Goal: Register for event/course

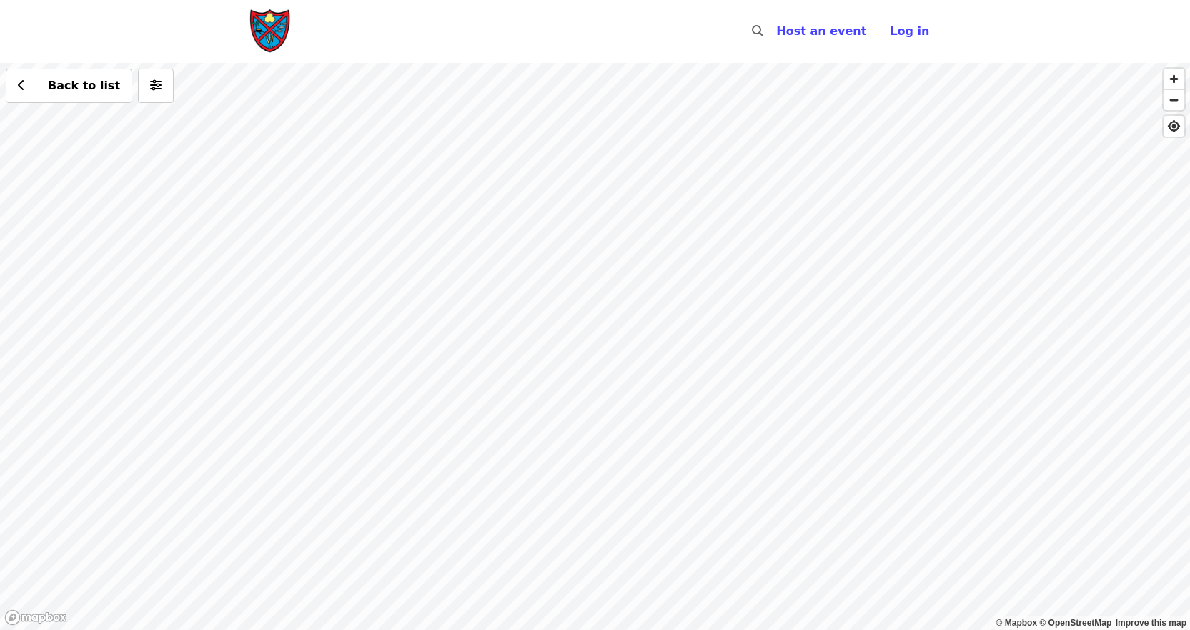
click at [266, 568] on div "Back to list" at bounding box center [595, 346] width 1190 height 567
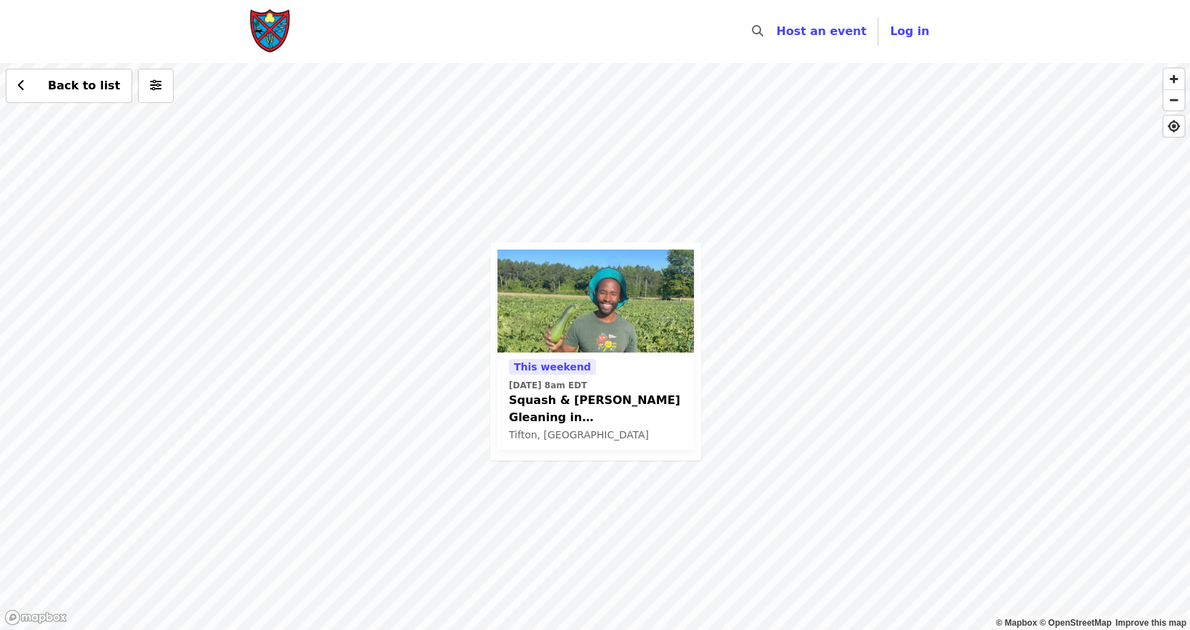
click at [551, 405] on span "Squash & [PERSON_NAME] Gleaning in [GEOGRAPHIC_DATA], [GEOGRAPHIC_DATA]!" at bounding box center [596, 409] width 174 height 34
click at [752, 222] on div "This weekend [DATE] 8am EDT Squash & Zucchini Gleaning in [GEOGRAPHIC_DATA], [G…" at bounding box center [595, 346] width 1190 height 567
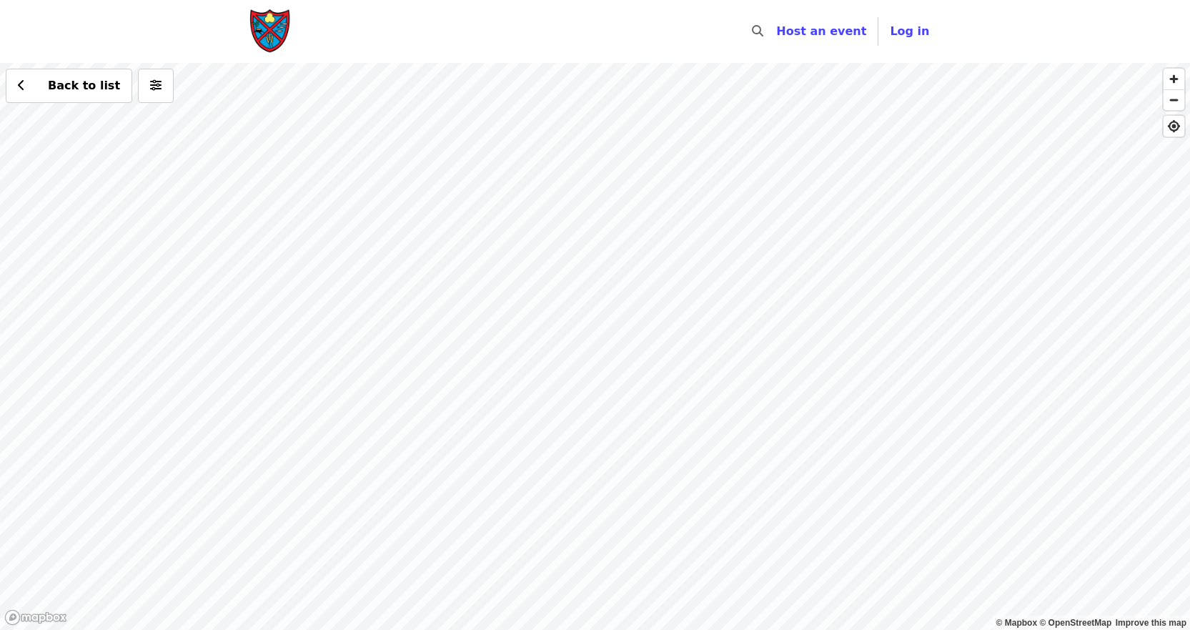
click at [315, 420] on div "Back to list" at bounding box center [595, 346] width 1190 height 567
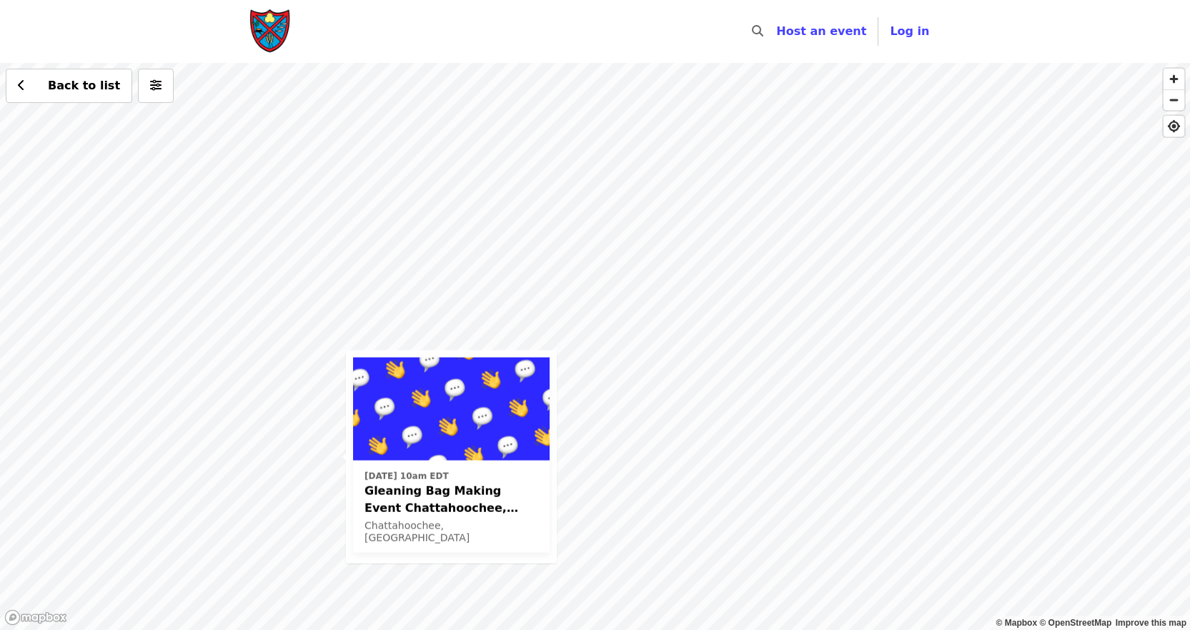
drag, startPoint x: 922, startPoint y: 219, endPoint x: 668, endPoint y: 426, distance: 327.2
click at [667, 435] on div "[DATE] 10am EDT Gleaning Bag Making Event Chattahoochee, [US_STATE] Chattahooch…" at bounding box center [595, 346] width 1190 height 567
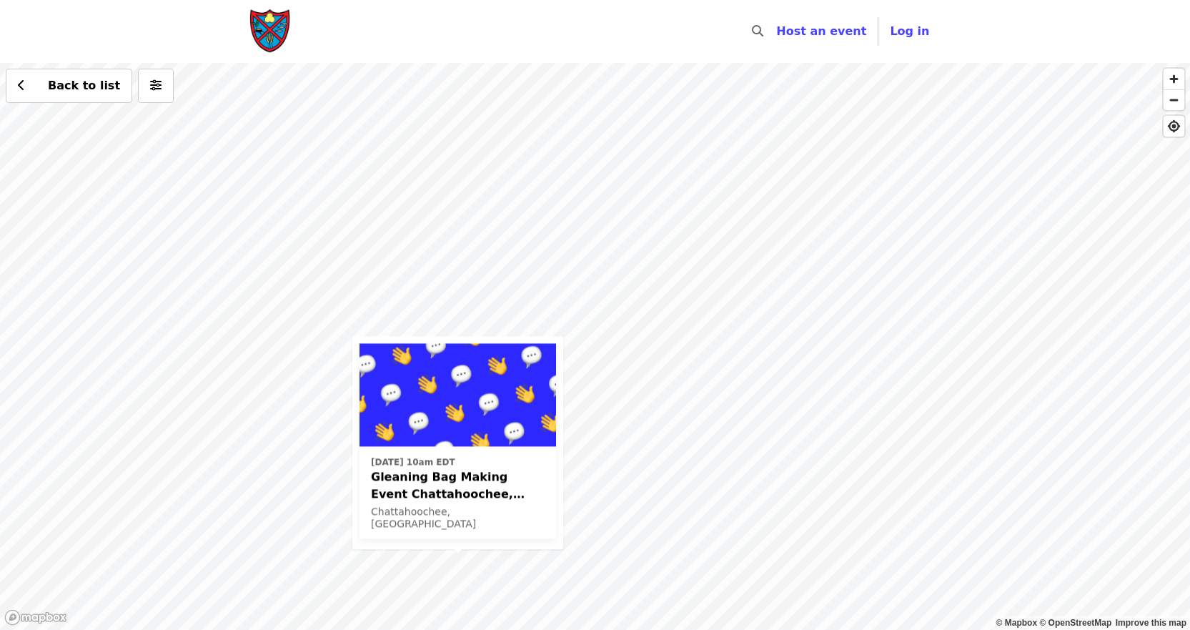
drag, startPoint x: 765, startPoint y: 307, endPoint x: 706, endPoint y: 439, distance: 144.7
click at [706, 439] on div "[DATE] 10am EDT Gleaning Bag Making Event Chattahoochee, [US_STATE] Chattahooch…" at bounding box center [595, 346] width 1190 height 567
click at [488, 154] on div "[DATE] 10am EDT Gleaning Bag Making Event Chattahoochee, [US_STATE] Chattahooch…" at bounding box center [595, 346] width 1190 height 567
